Goal: Obtain resource: Download file/media

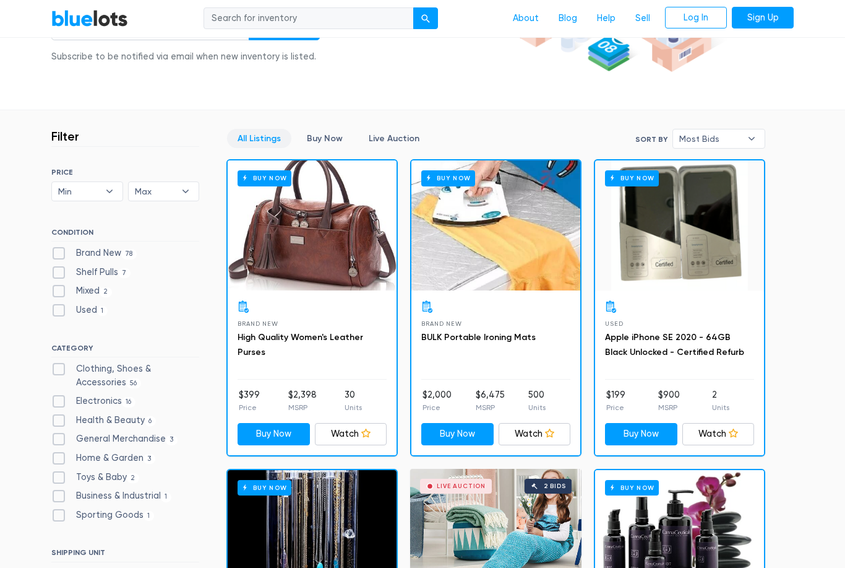
scroll to position [256, 0]
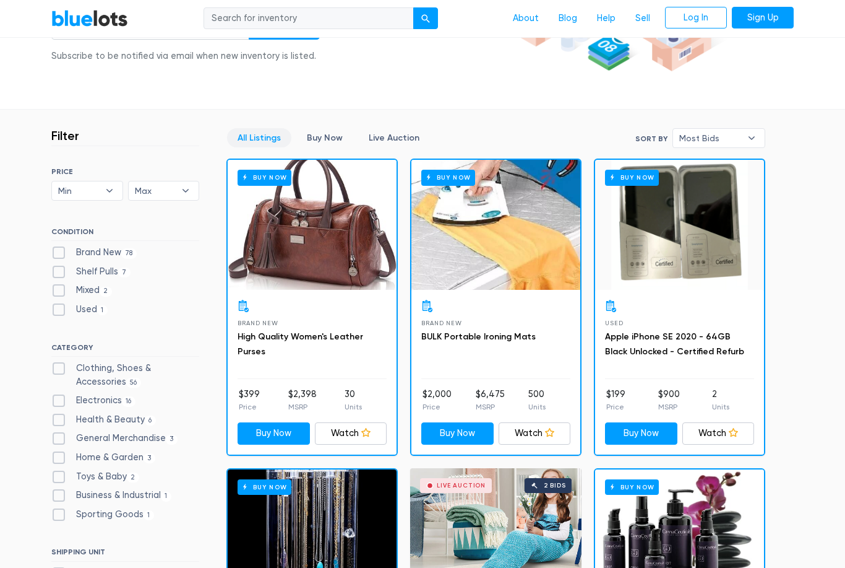
click at [319, 335] on link "High Quality Women's Leather Purses" at bounding box center [301, 344] width 126 height 25
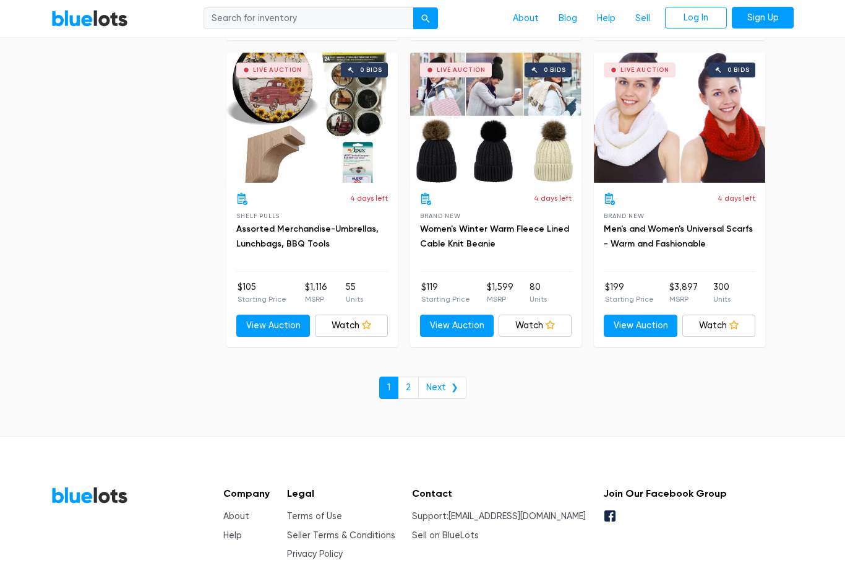
scroll to position [5276, 0]
click at [411, 376] on link "2" at bounding box center [408, 387] width 21 height 22
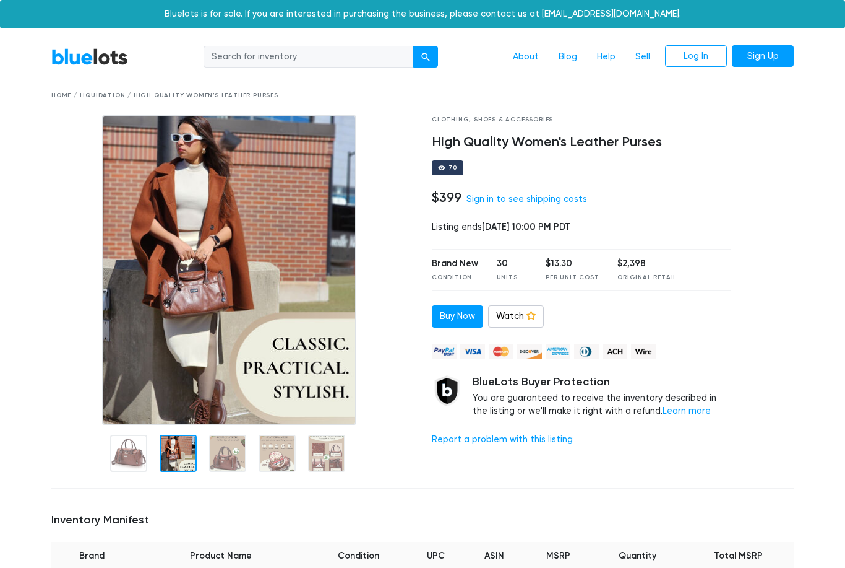
click at [184, 452] on div at bounding box center [178, 452] width 37 height 37
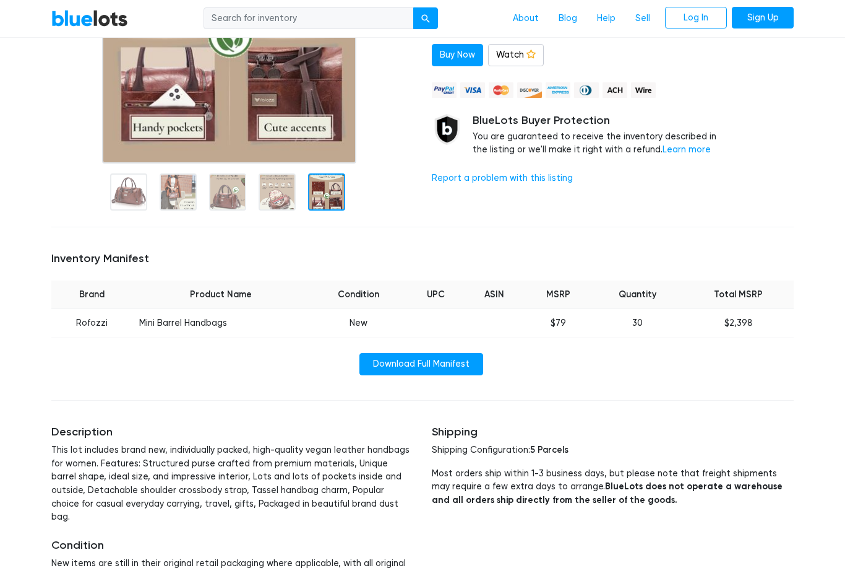
scroll to position [260, 0]
click at [429, 364] on link "Download Full Manifest" at bounding box center [422, 365] width 124 height 22
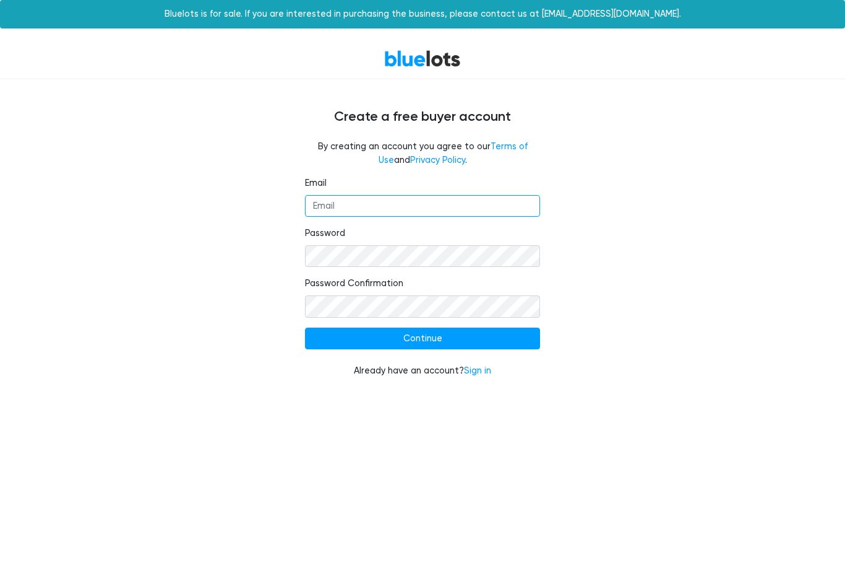
click at [407, 202] on input "Email" at bounding box center [422, 206] width 235 height 22
type input "psd5@hotmail.com"
click at [426, 333] on input "Continue" at bounding box center [422, 338] width 235 height 22
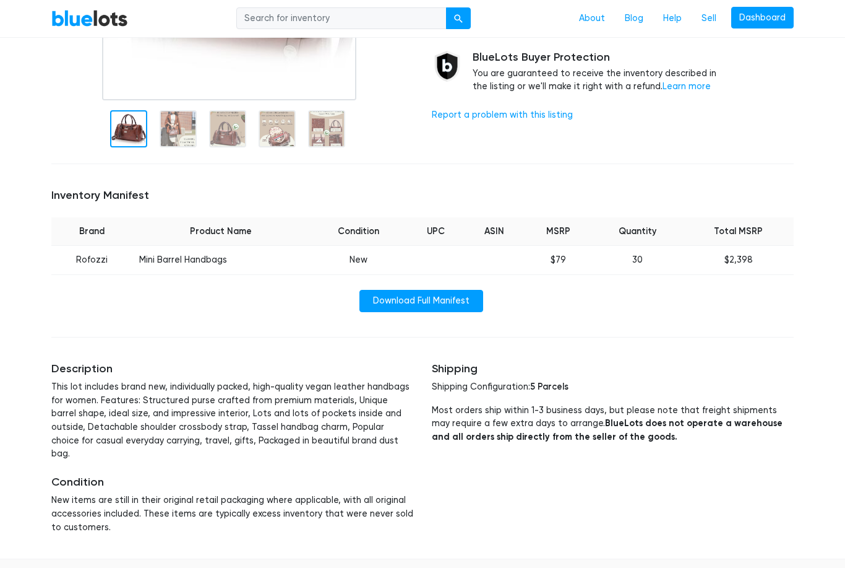
scroll to position [320, 0]
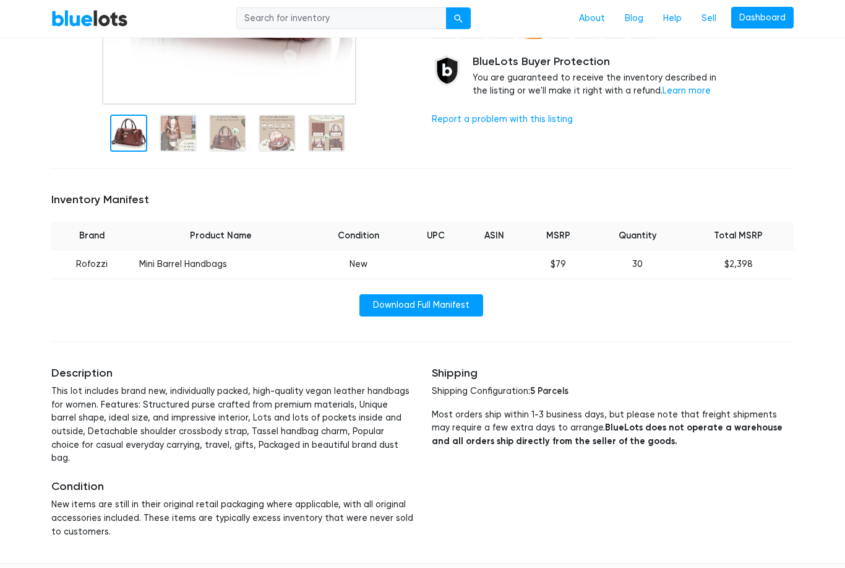
click at [439, 308] on link "Download Full Manifest" at bounding box center [422, 305] width 124 height 22
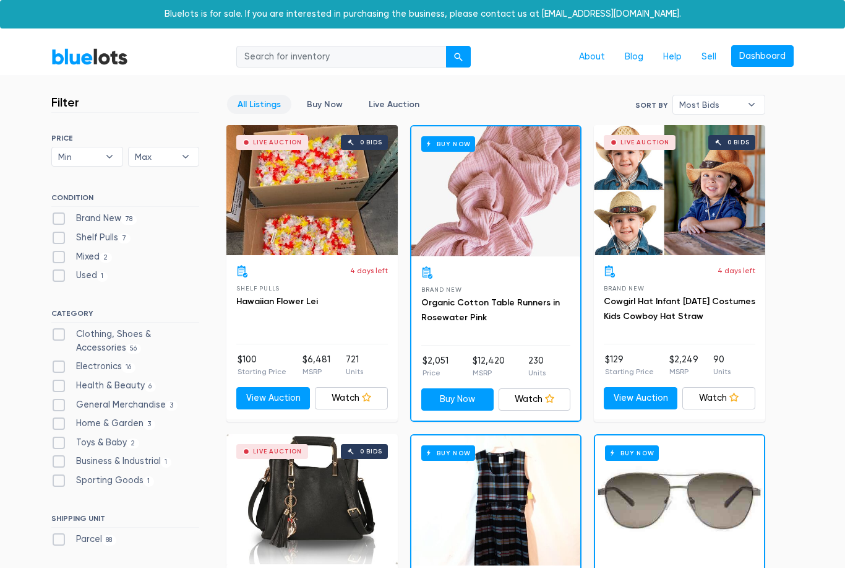
click at [319, 106] on link "Buy Now" at bounding box center [324, 104] width 57 height 19
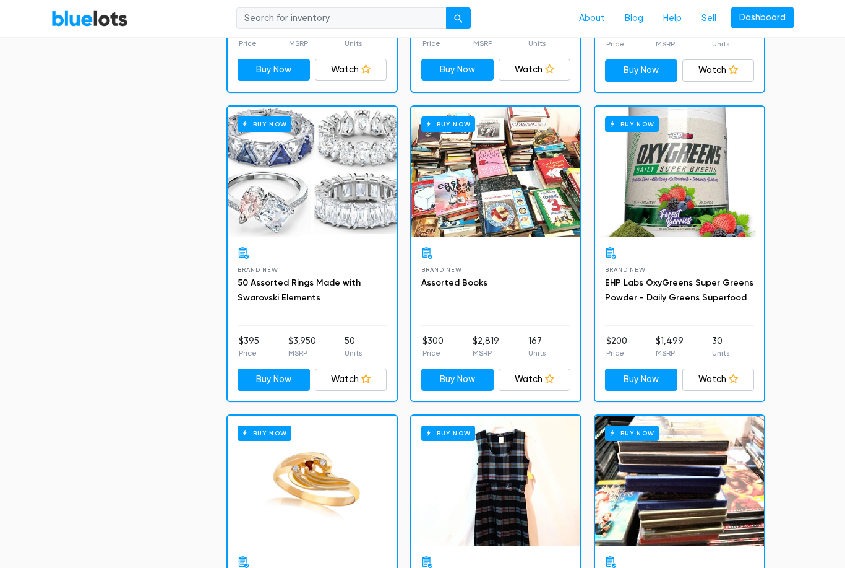
scroll to position [2476, 0]
click at [329, 205] on div "Buy Now" at bounding box center [312, 171] width 169 height 130
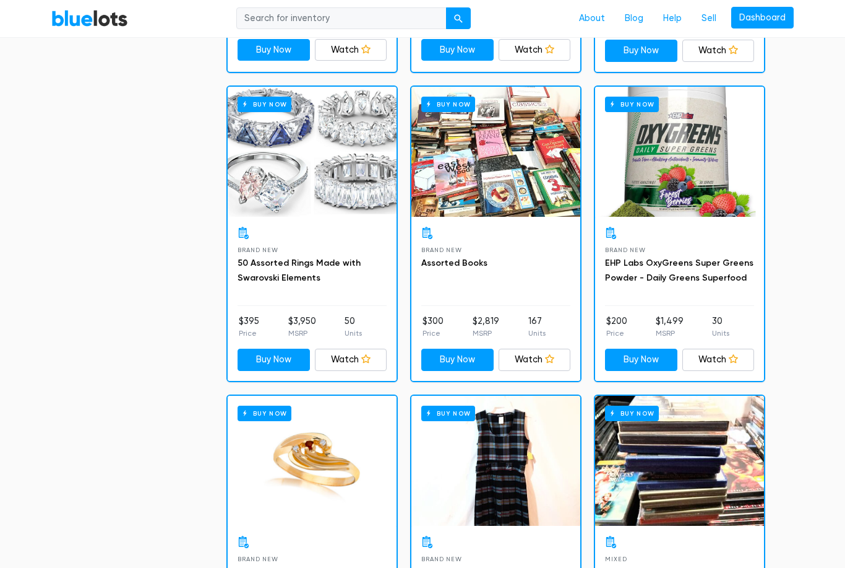
click at [337, 207] on div "Buy Now" at bounding box center [312, 152] width 169 height 130
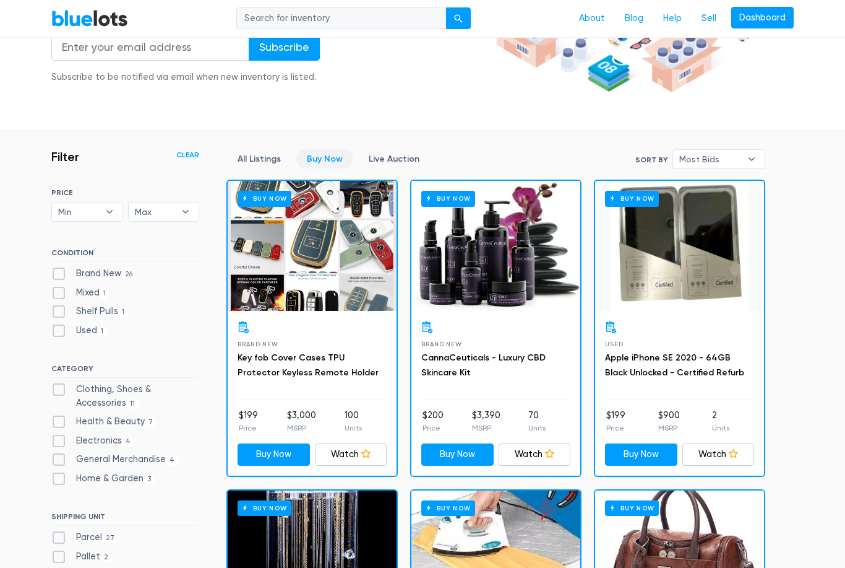
scroll to position [235, 0]
click at [57, 308] on label "Shelf Pulls 1" at bounding box center [89, 312] width 77 height 14
click at [57, 308] on Pulls"] "Shelf Pulls 1" at bounding box center [55, 309] width 8 height 8
checkbox Pulls"] "true"
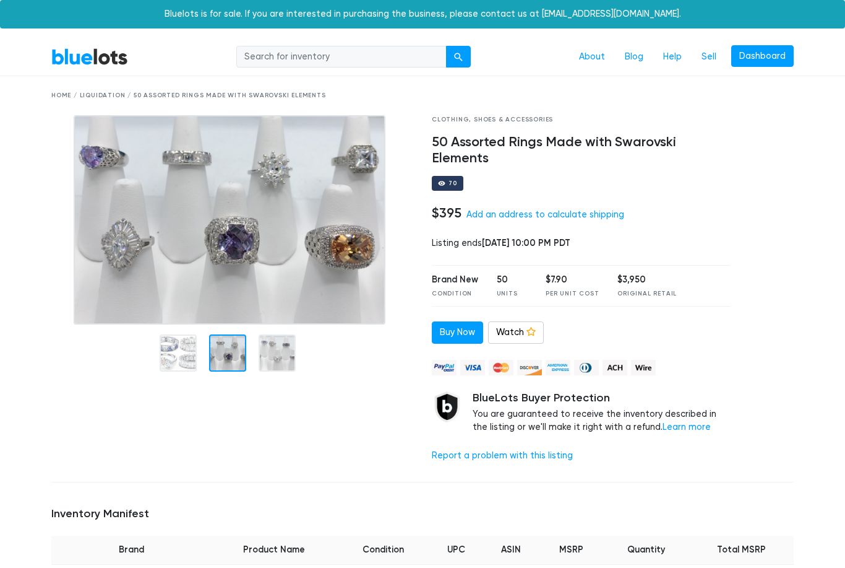
click at [223, 350] on div at bounding box center [227, 352] width 37 height 37
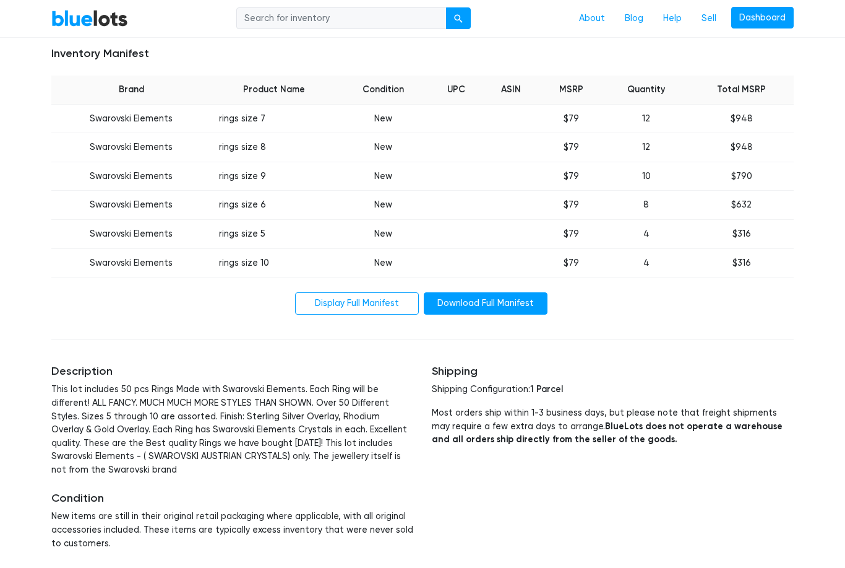
scroll to position [460, 0]
click at [491, 294] on link "Download Full Manifest" at bounding box center [486, 303] width 124 height 22
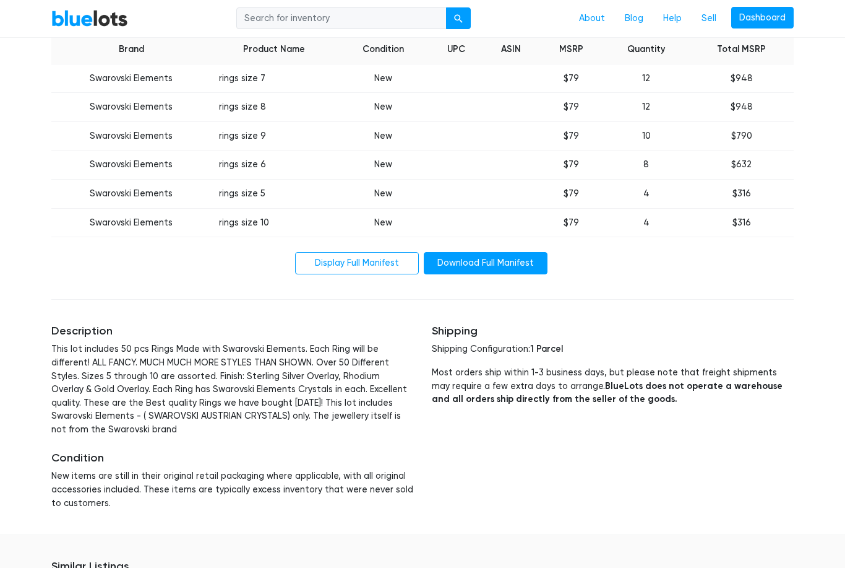
click at [373, 256] on link "Display Full Manifest" at bounding box center [357, 263] width 124 height 22
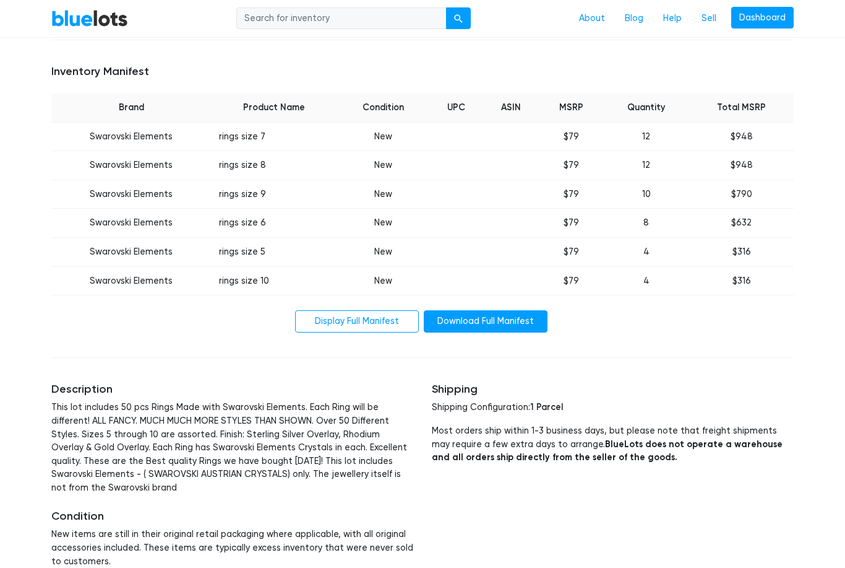
scroll to position [438, 0]
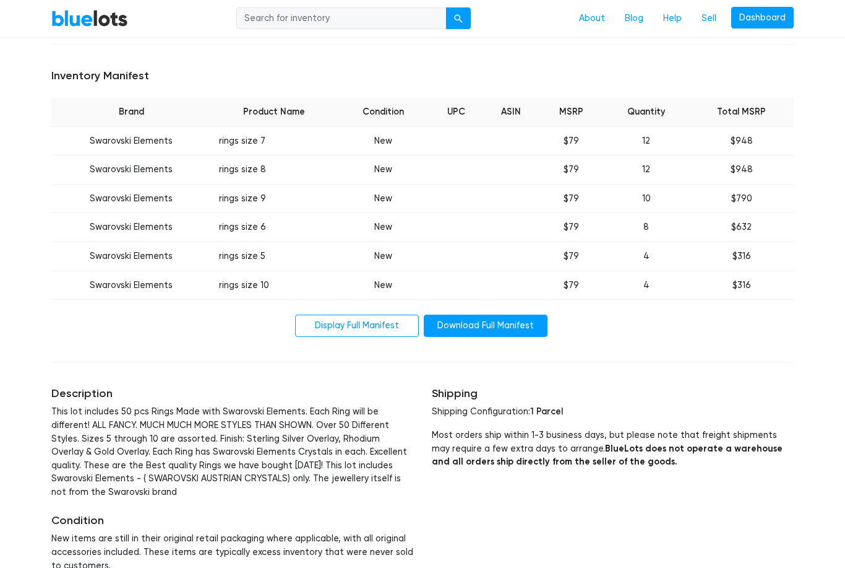
click at [480, 316] on link "Download Full Manifest" at bounding box center [486, 325] width 124 height 22
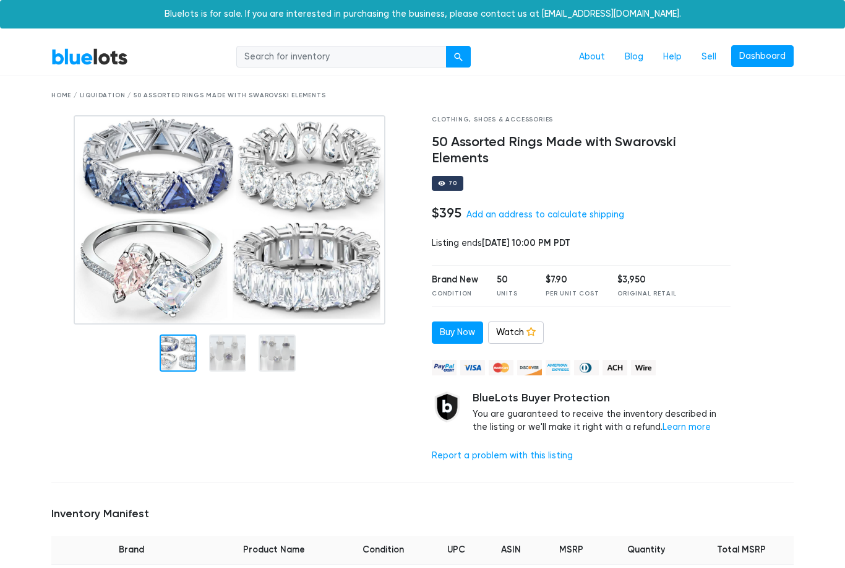
click at [446, 183] on div "70" at bounding box center [448, 183] width 32 height 15
